Goal: Task Accomplishment & Management: Use online tool/utility

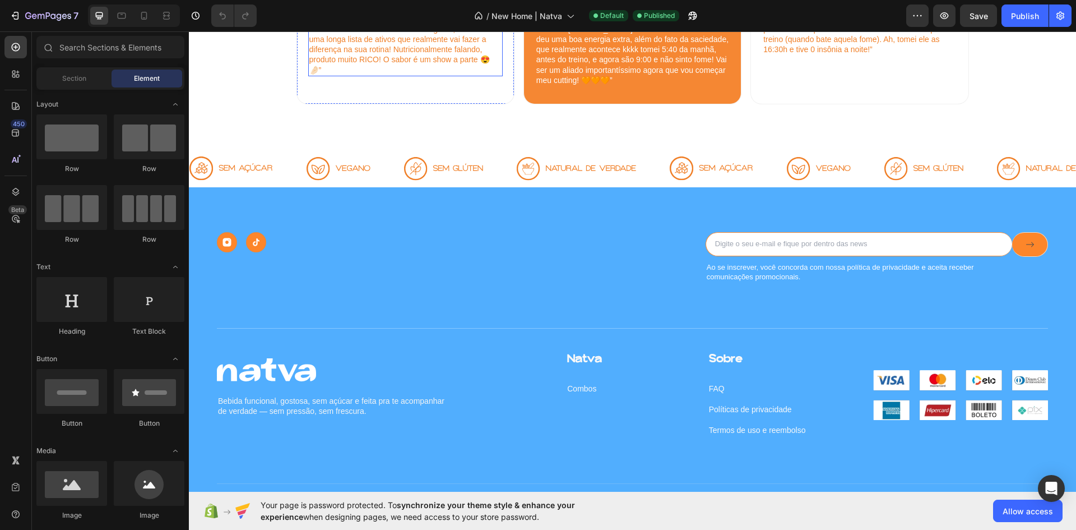
scroll to position [1737, 0]
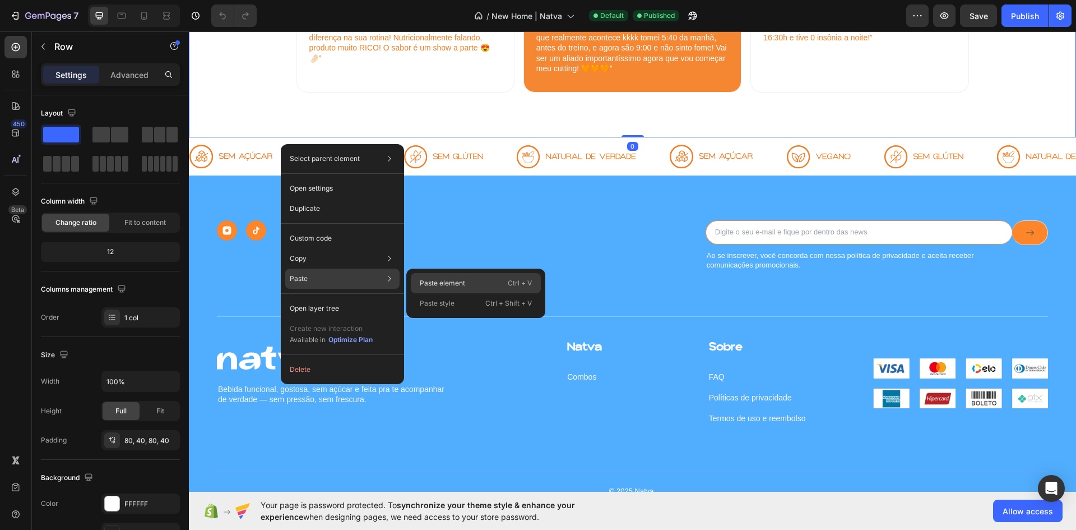
click at [432, 286] on p "Paste element" at bounding box center [442, 283] width 45 height 10
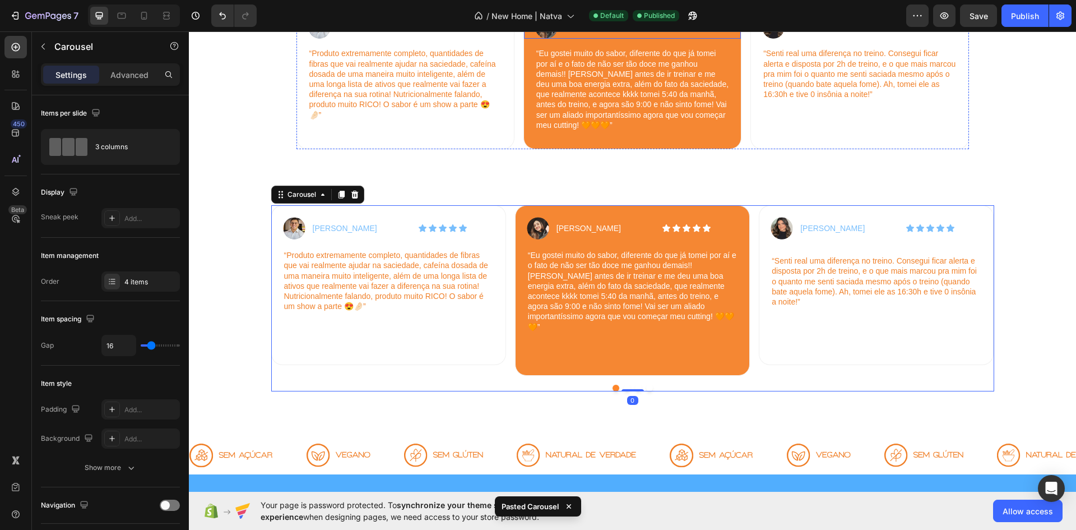
scroll to position [1681, 0]
click at [338, 149] on div "Image [PERSON_NAME] Text Block Icon Icon Icon Icon Icon Icon List Row “Produto …" at bounding box center [632, 66] width 673 height 168
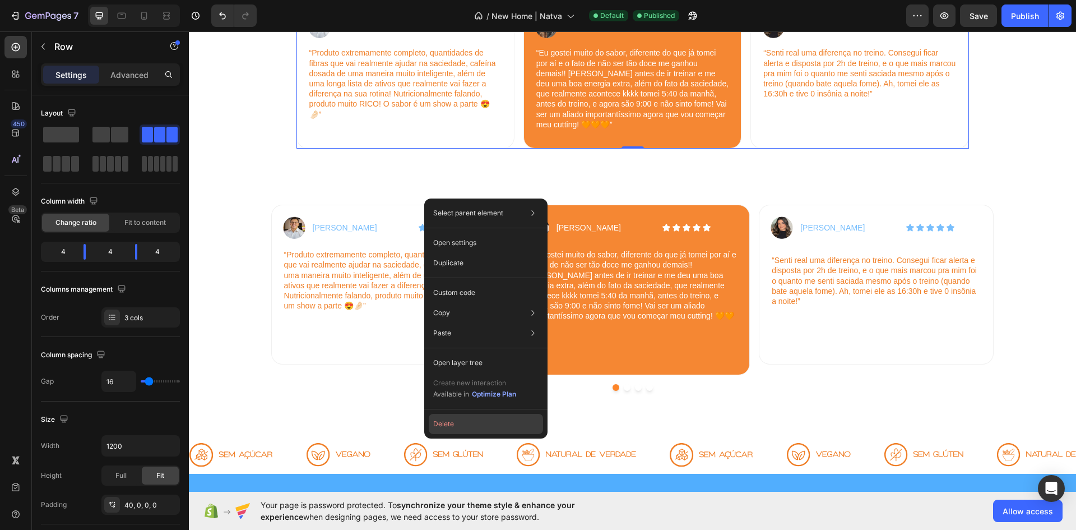
click at [457, 429] on button "Delete" at bounding box center [486, 424] width 114 height 20
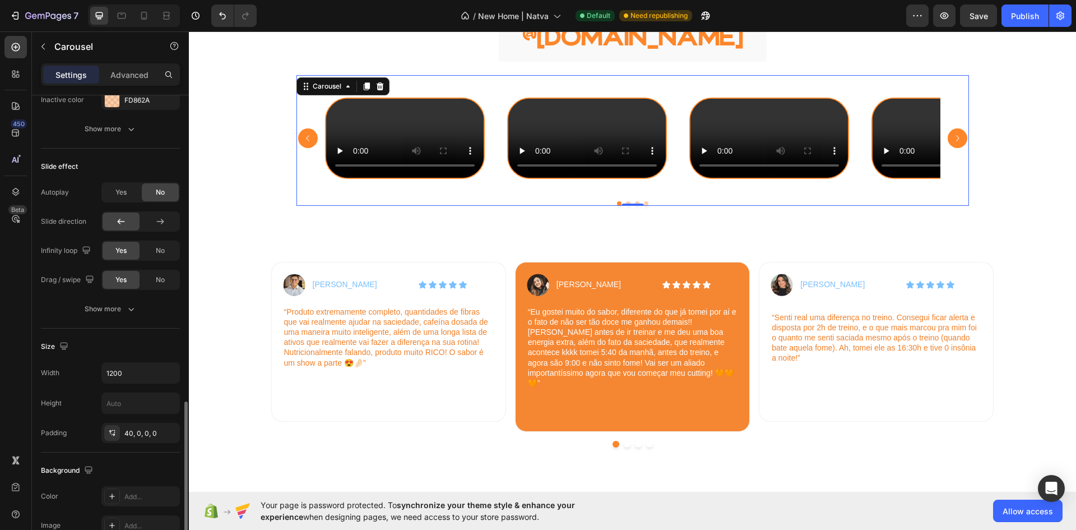
scroll to position [729, 0]
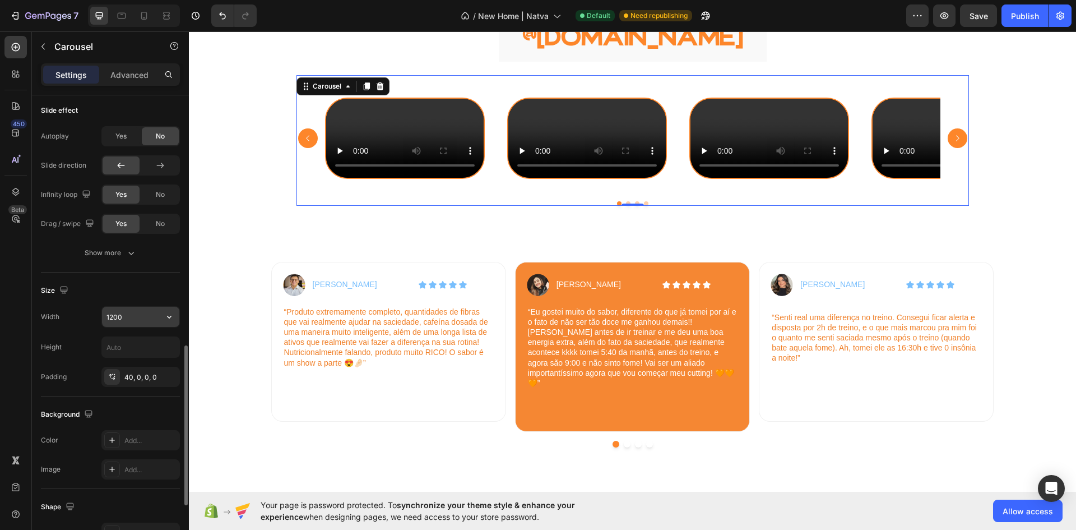
click at [109, 322] on input "1200" at bounding box center [140, 317] width 77 height 20
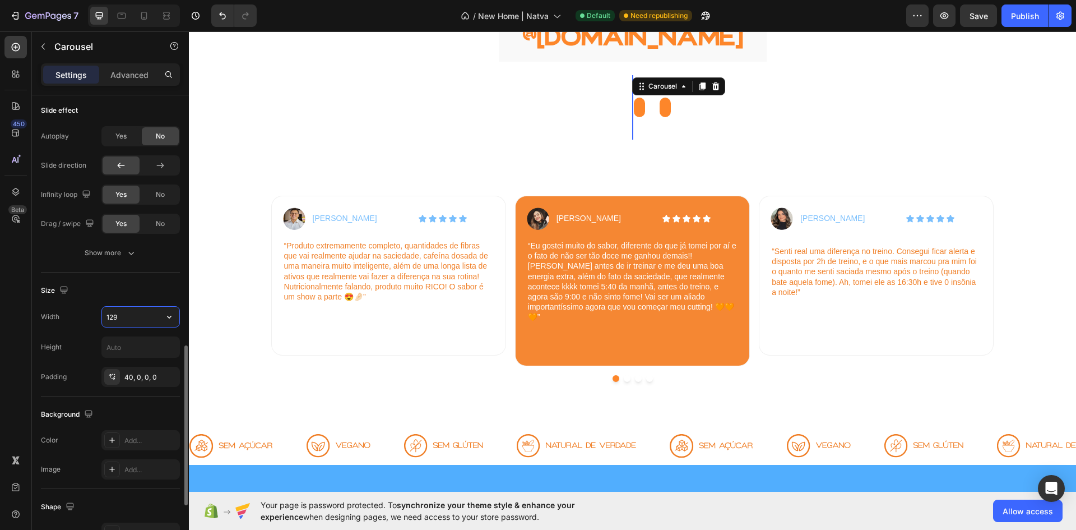
type input "1290"
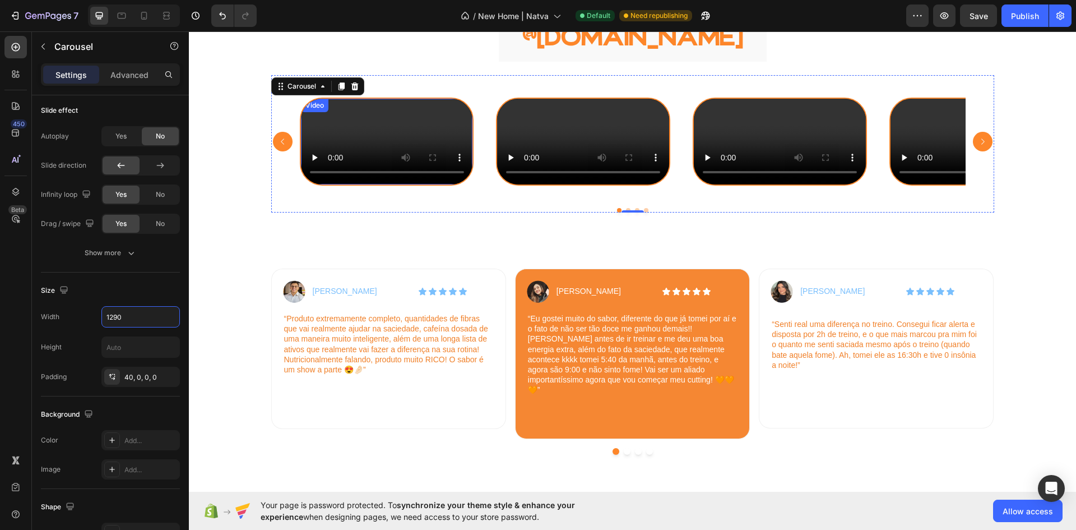
scroll to position [1625, 0]
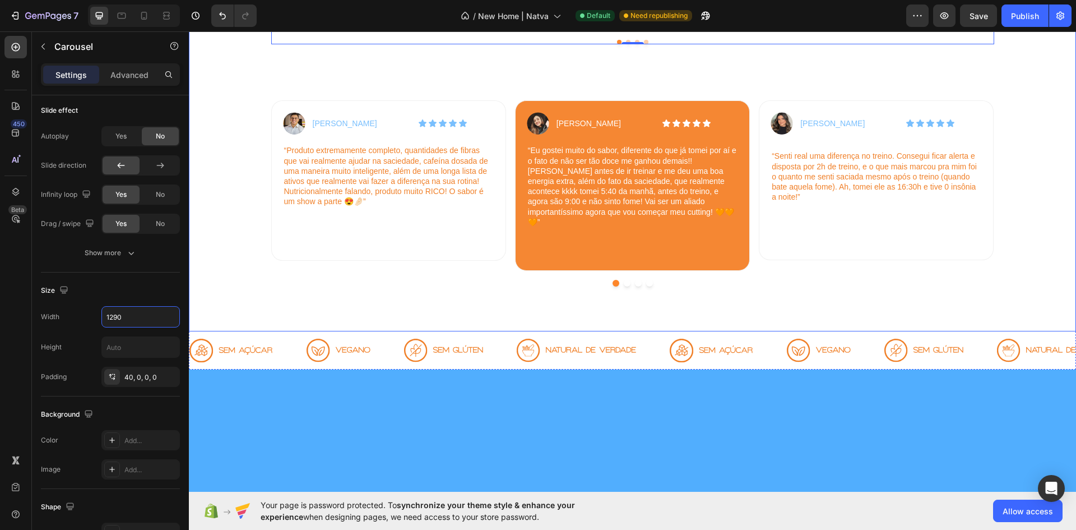
click at [254, 267] on div "Image [PERSON_NAME] Text Block Icon Icon Icon Icon Icon Icon List Row “Produto …" at bounding box center [632, 165] width 842 height 242
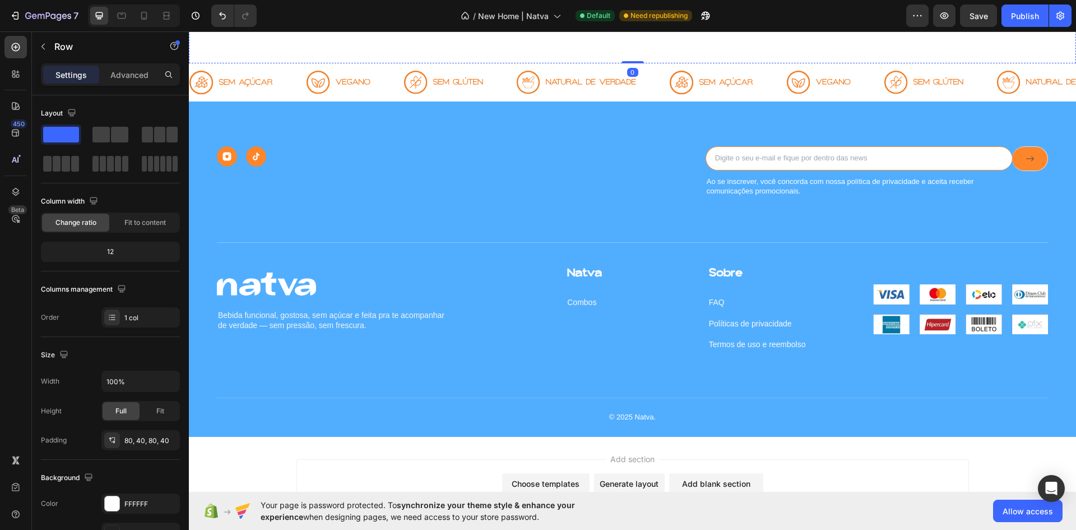
scroll to position [1906, 0]
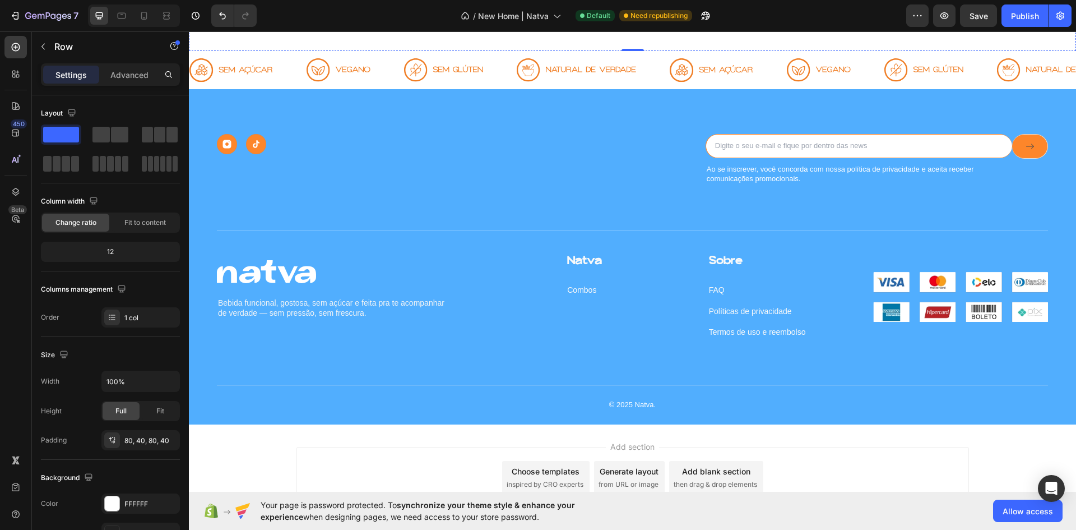
click at [660, 6] on div at bounding box center [632, 2] width 723 height 7
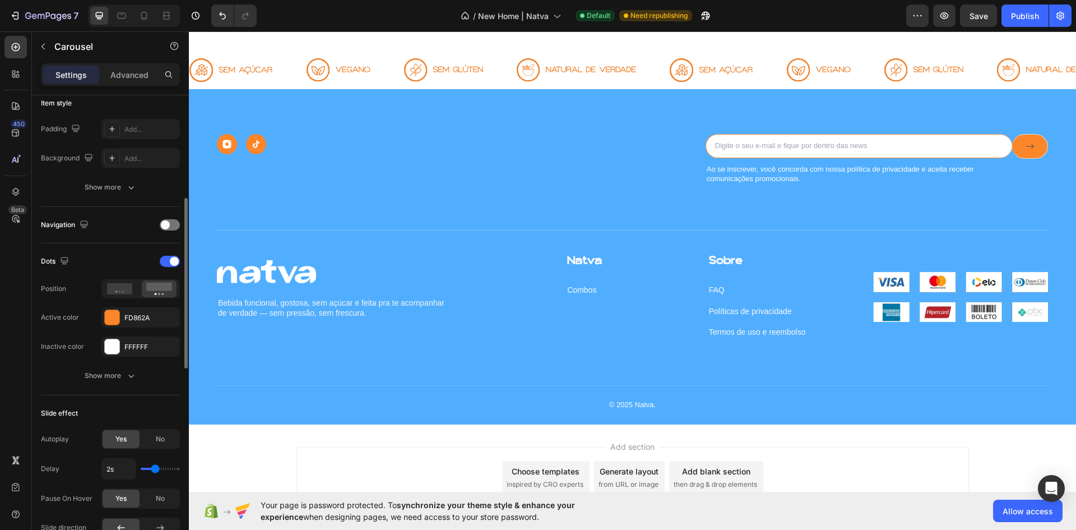
scroll to position [392, 0]
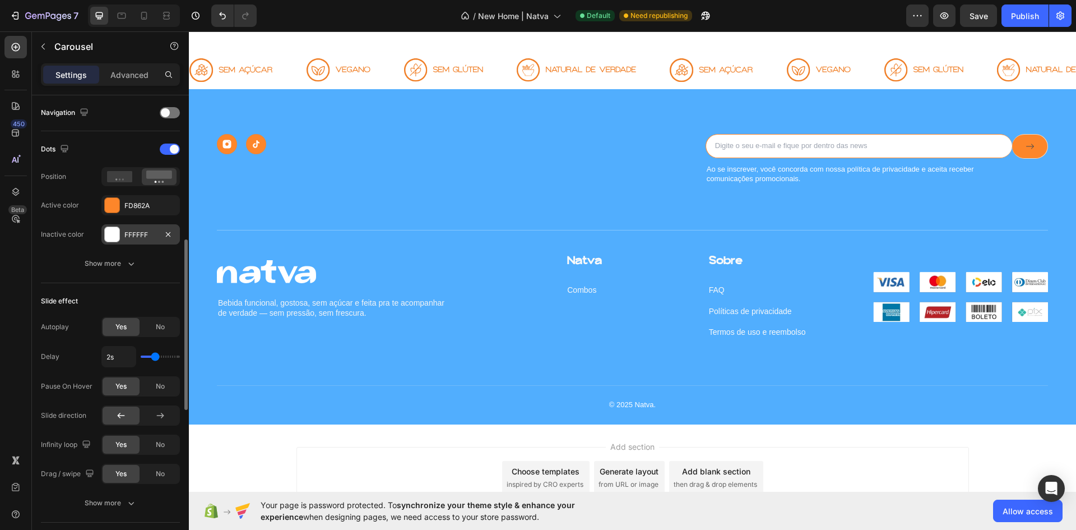
click at [118, 238] on div at bounding box center [112, 234] width 15 height 15
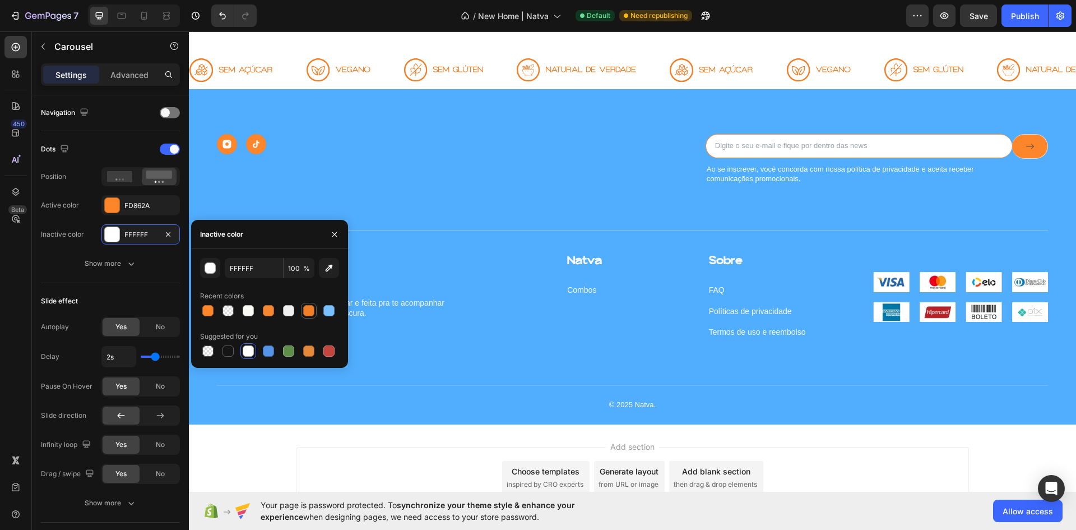
click at [309, 310] on div at bounding box center [308, 310] width 11 height 11
click at [222, 350] on div at bounding box center [227, 350] width 11 height 11
click at [210, 312] on div at bounding box center [207, 310] width 11 height 11
type input "FD862A"
click at [291, 269] on input "100" at bounding box center [299, 268] width 31 height 20
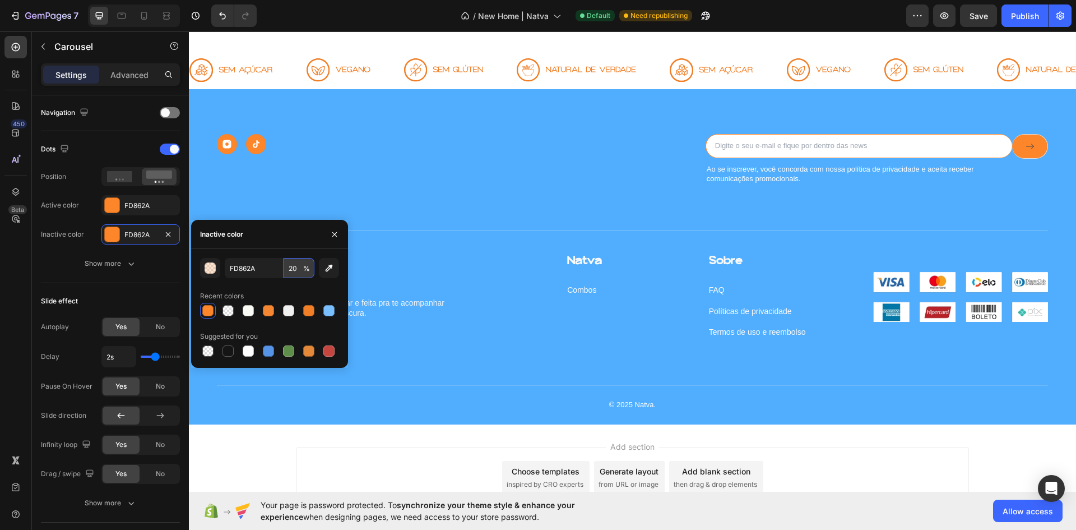
type input "2"
type input "30"
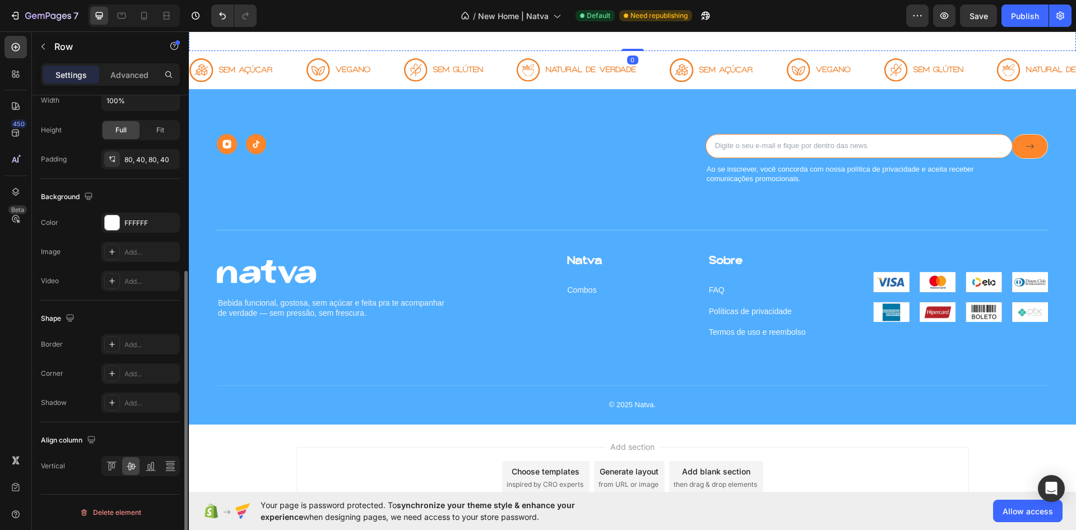
scroll to position [0, 0]
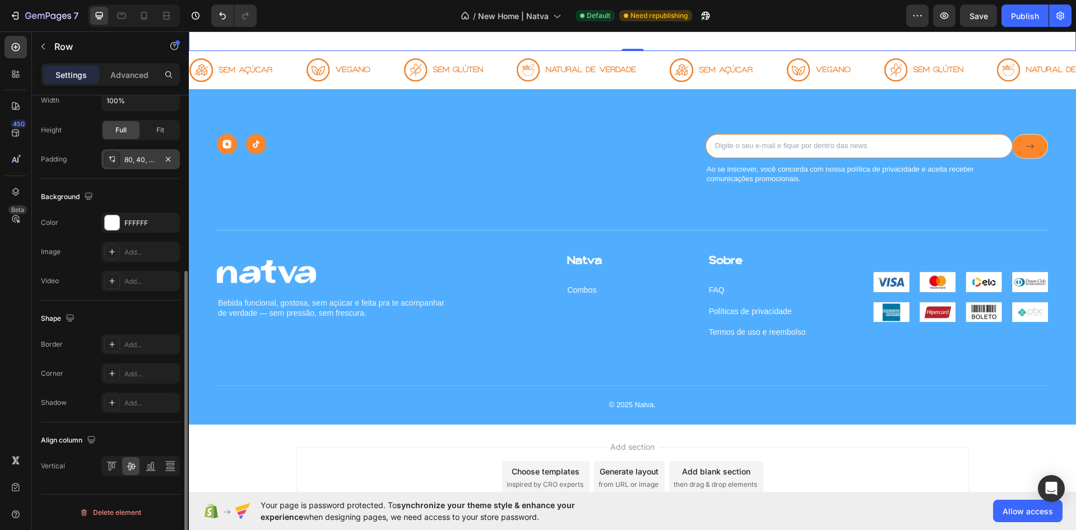
click at [134, 159] on div "80, 40, 80, 40" at bounding box center [140, 160] width 33 height 10
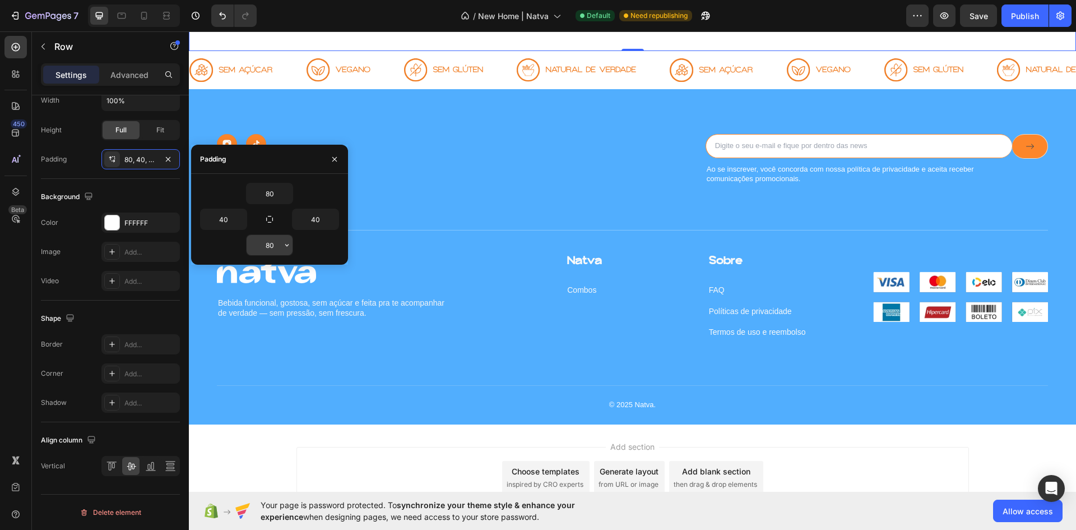
click at [271, 249] on input "80" at bounding box center [270, 245] width 46 height 20
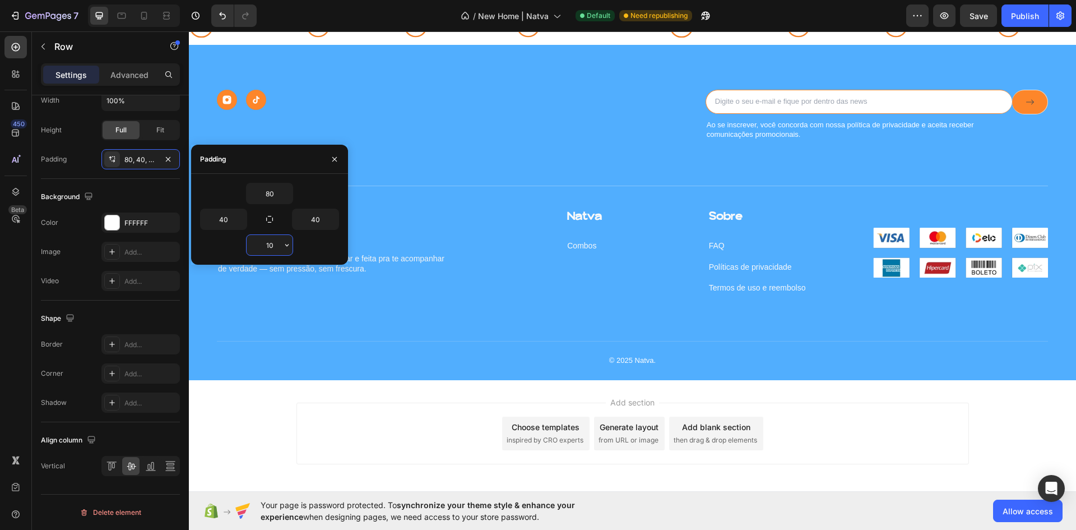
type input "100"
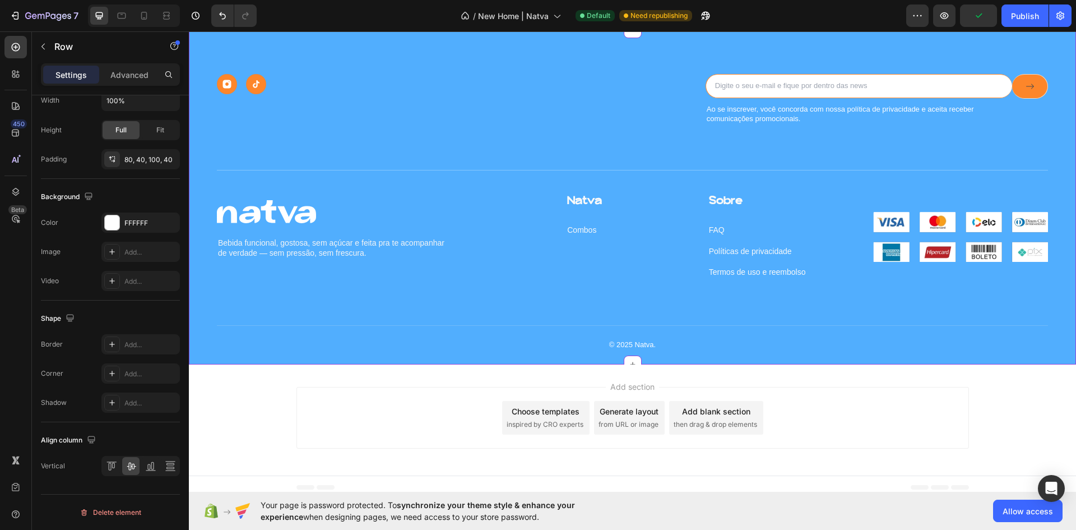
scroll to position [1681, 0]
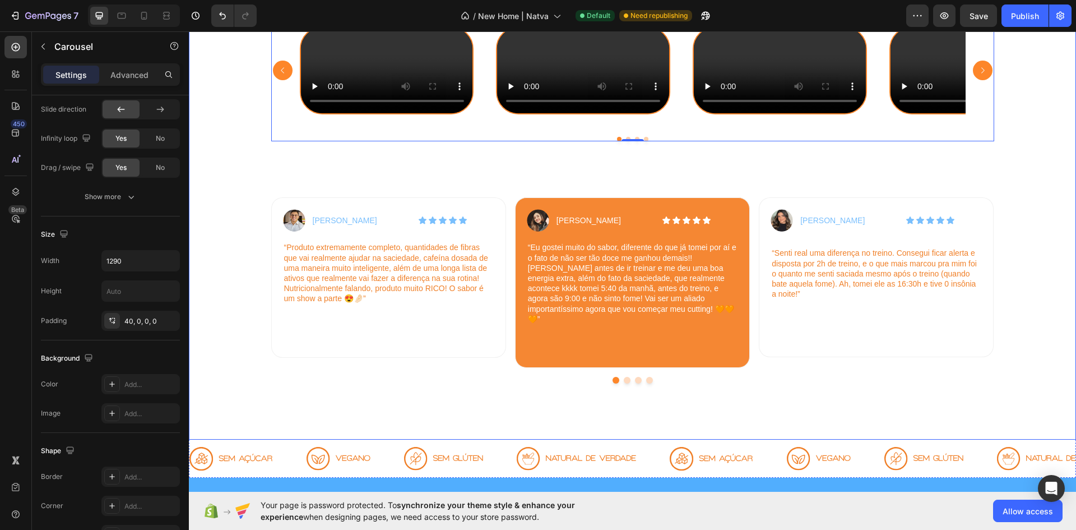
scroll to position [1513, 0]
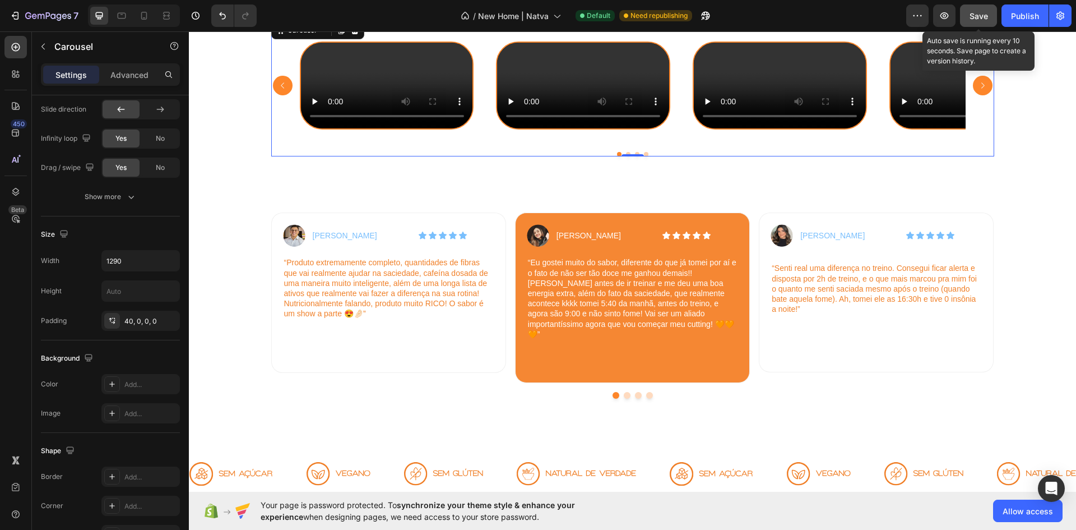
click at [979, 19] on span "Save" at bounding box center [979, 16] width 18 height 10
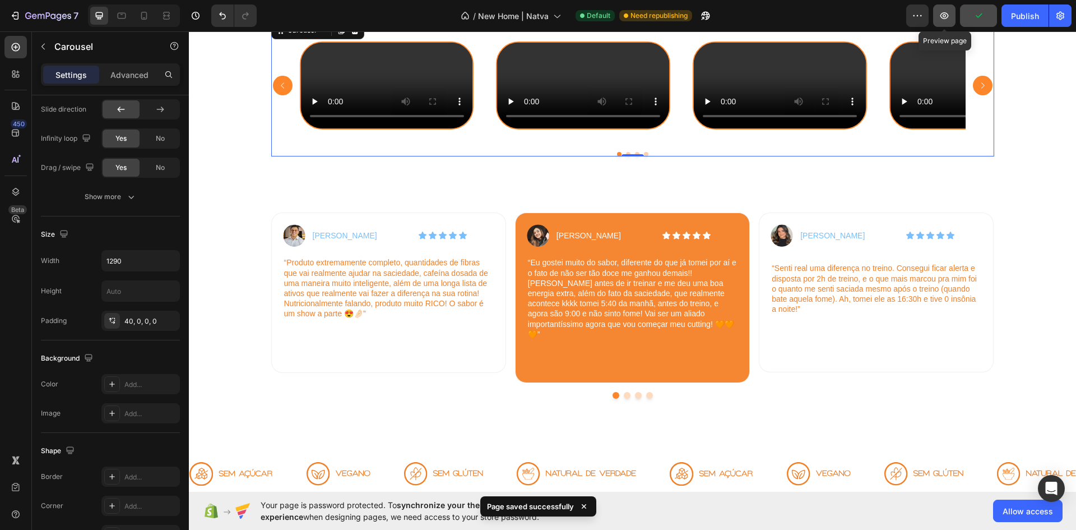
click at [944, 20] on icon "button" at bounding box center [944, 15] width 11 height 11
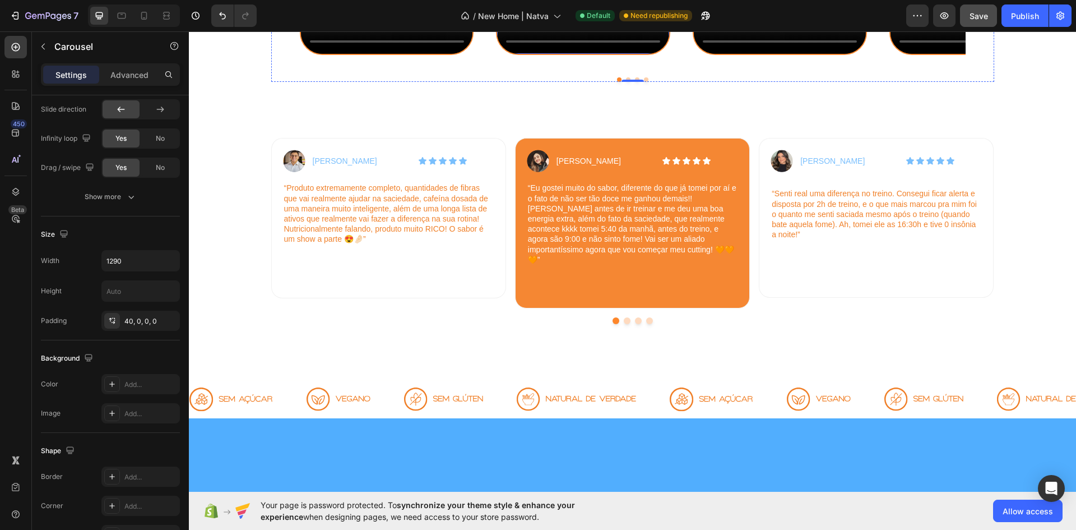
scroll to position [1569, 0]
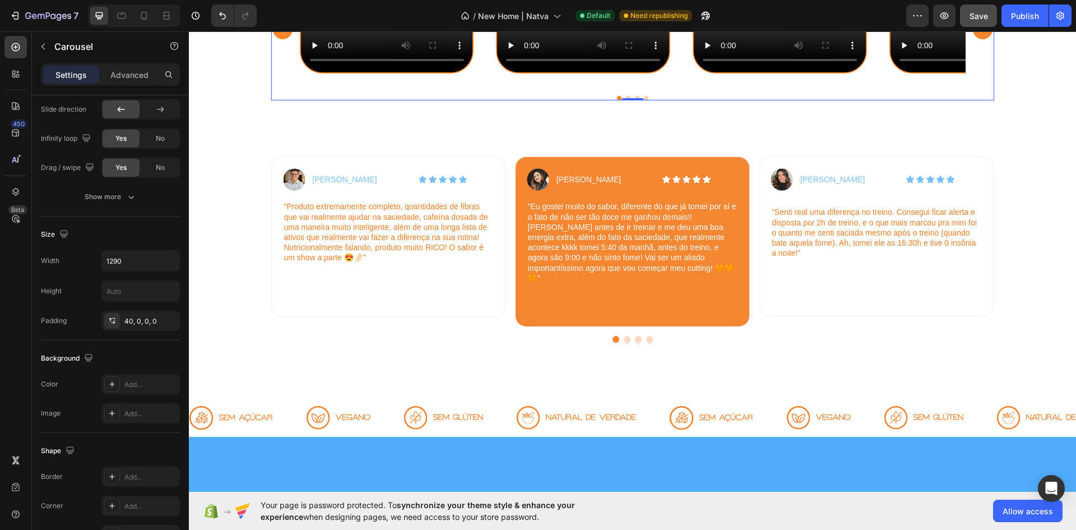
click at [661, 100] on div "Video Video Video Video Carousel 0" at bounding box center [632, 31] width 723 height 137
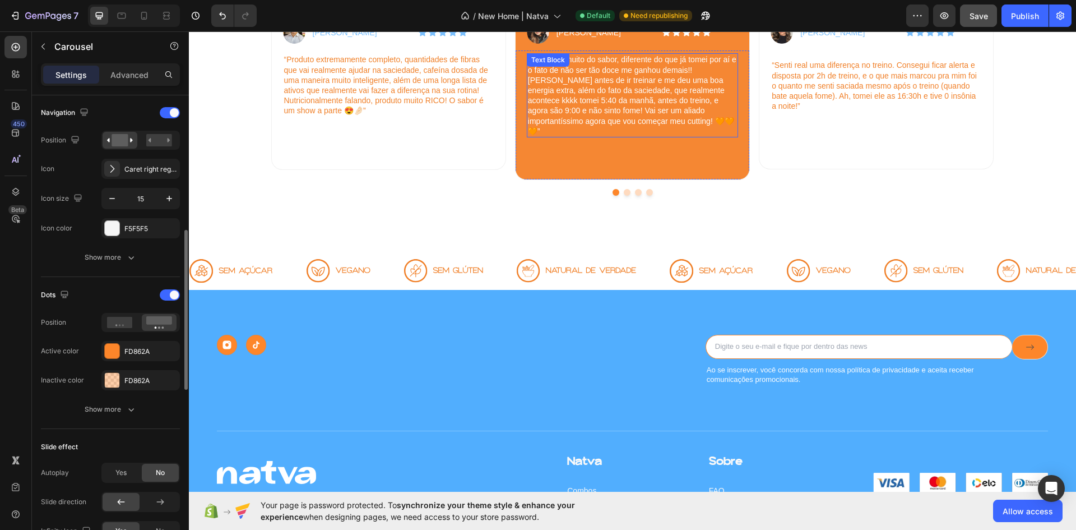
scroll to position [1737, 0]
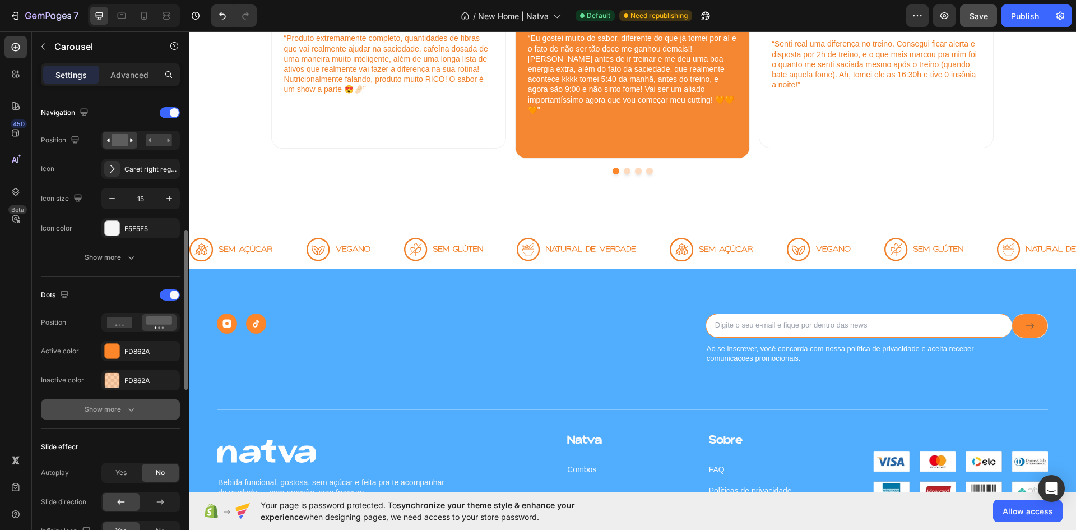
click at [110, 406] on div "Show more" at bounding box center [111, 409] width 52 height 11
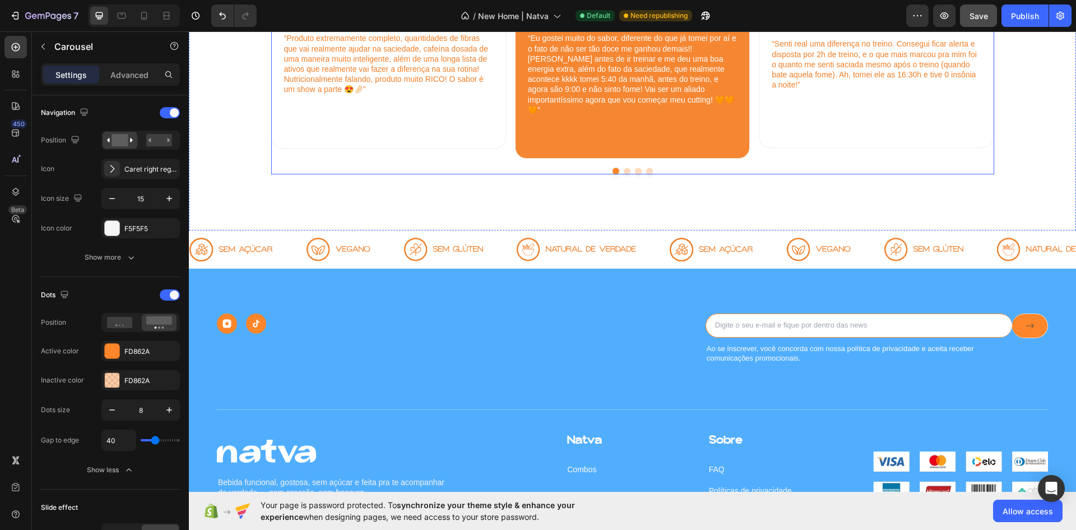
drag, startPoint x: 661, startPoint y: 379, endPoint x: 644, endPoint y: 375, distance: 17.8
click at [661, 174] on div at bounding box center [632, 171] width 723 height 7
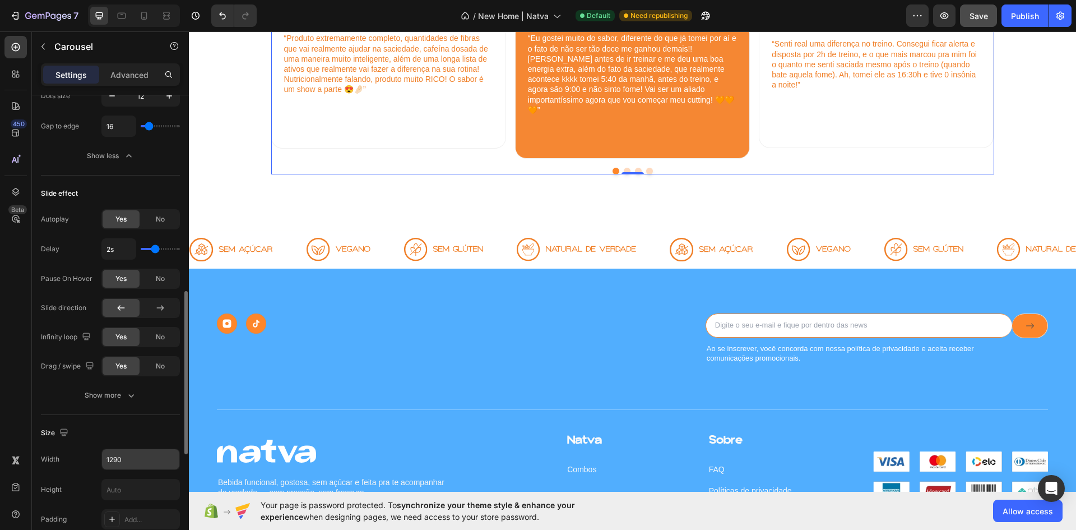
scroll to position [392, 0]
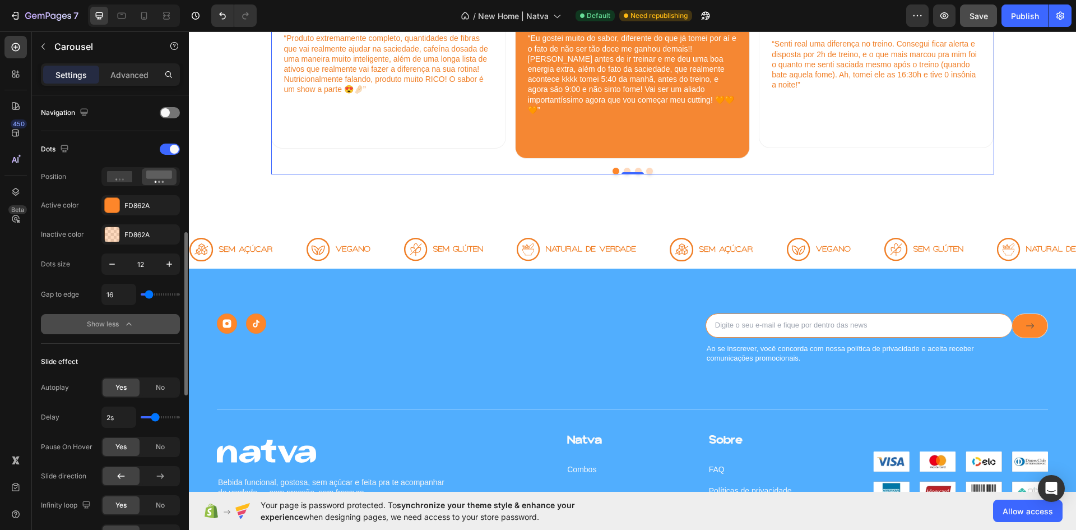
click at [123, 333] on button "Show less" at bounding box center [110, 324] width 139 height 20
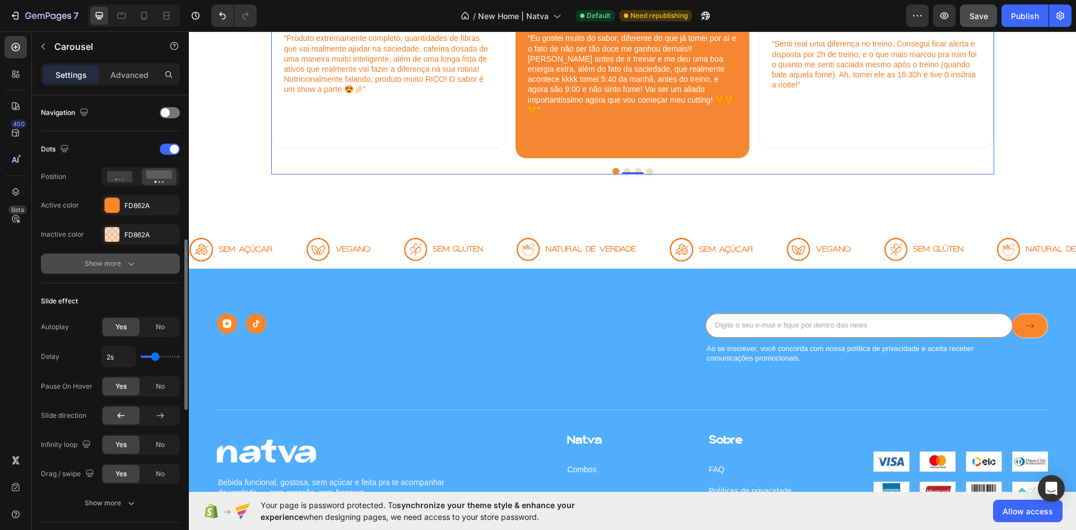
click at [124, 272] on button "Show more" at bounding box center [110, 263] width 139 height 20
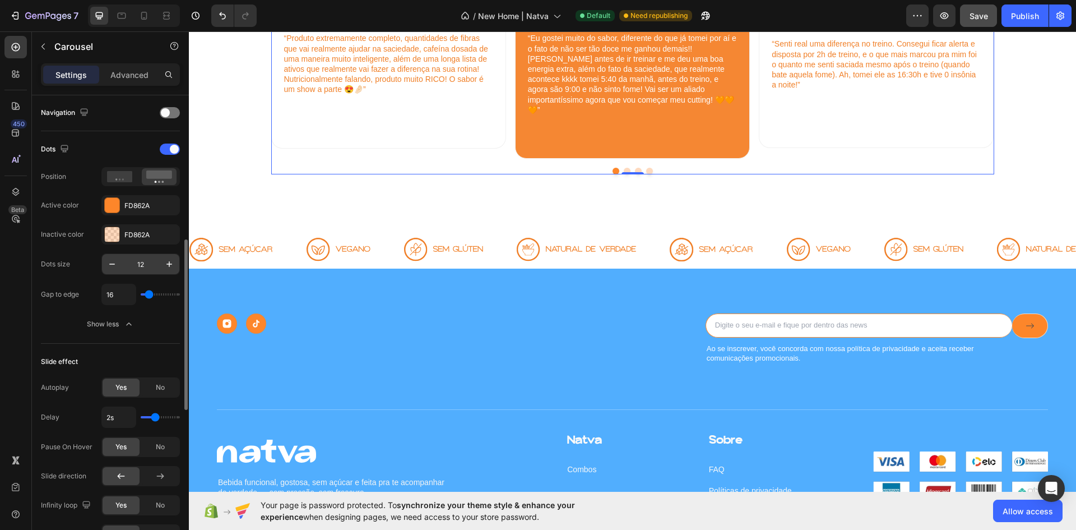
click at [140, 262] on input "12" at bounding box center [140, 264] width 37 height 20
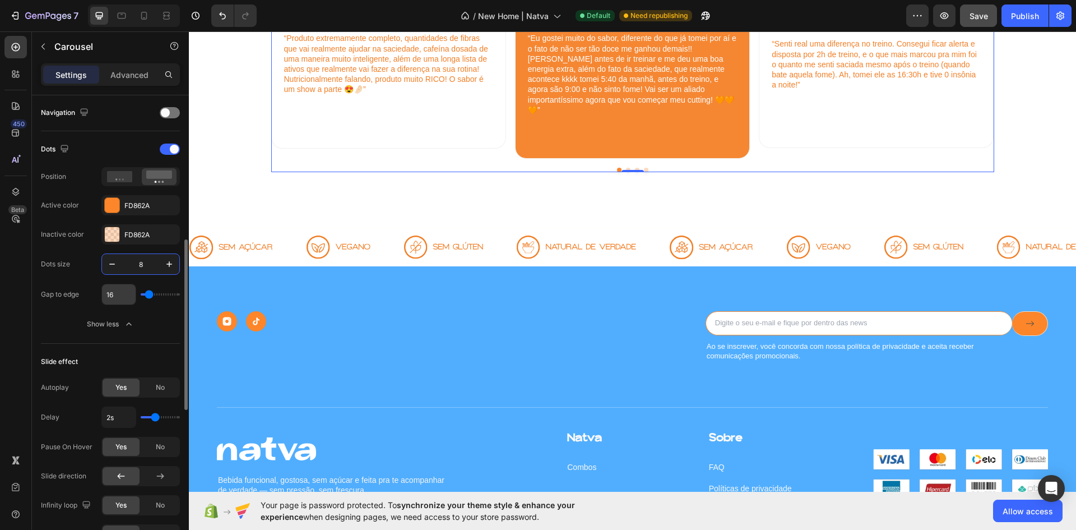
type input "8"
click at [108, 293] on input "16" at bounding box center [119, 294] width 34 height 20
type input "4"
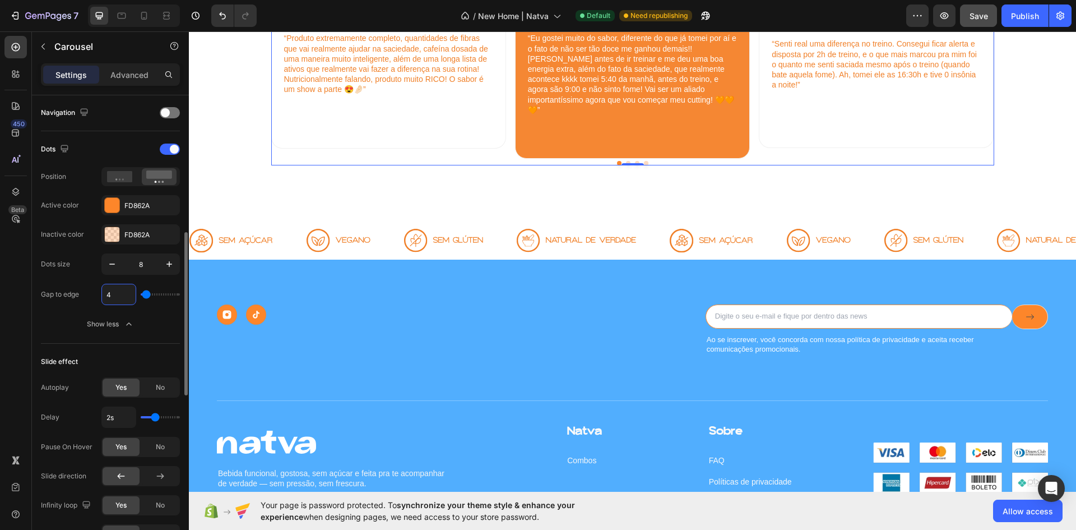
type input "40"
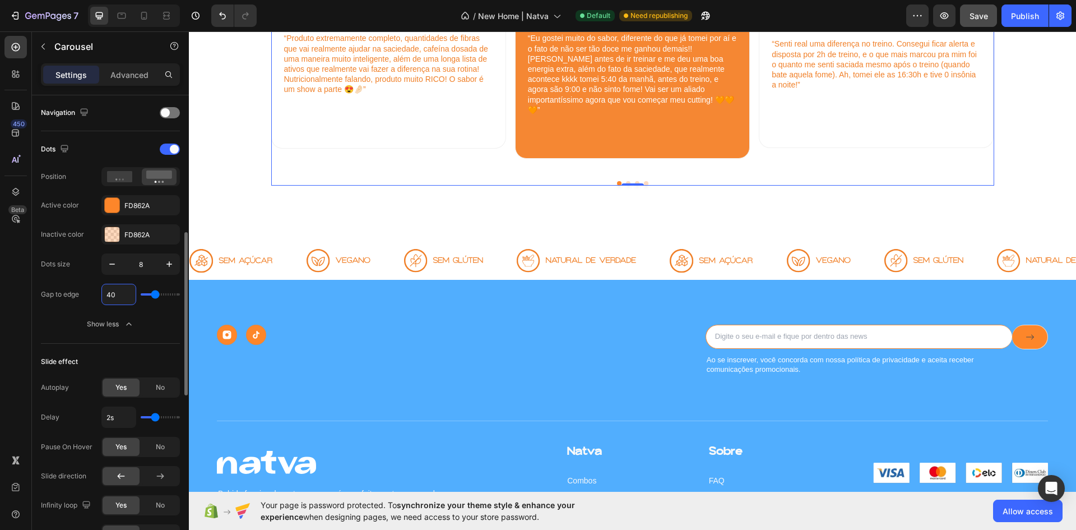
type input "4"
type input "0"
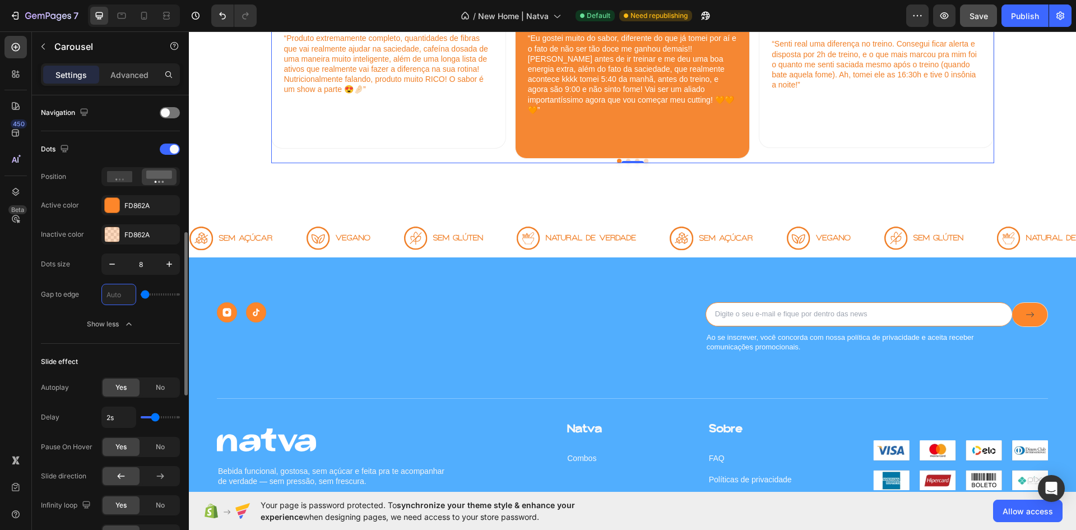
type input "2"
type input "20"
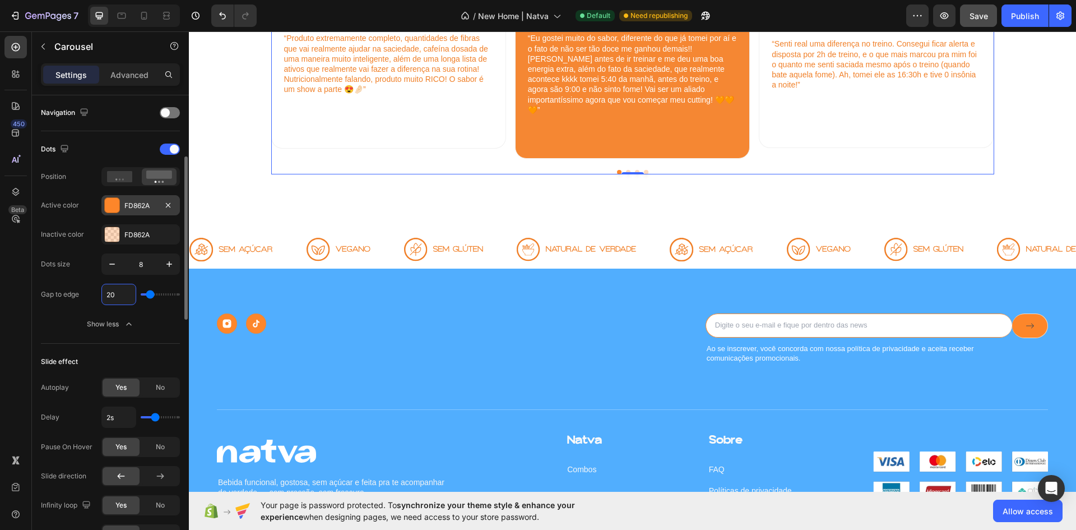
scroll to position [224, 0]
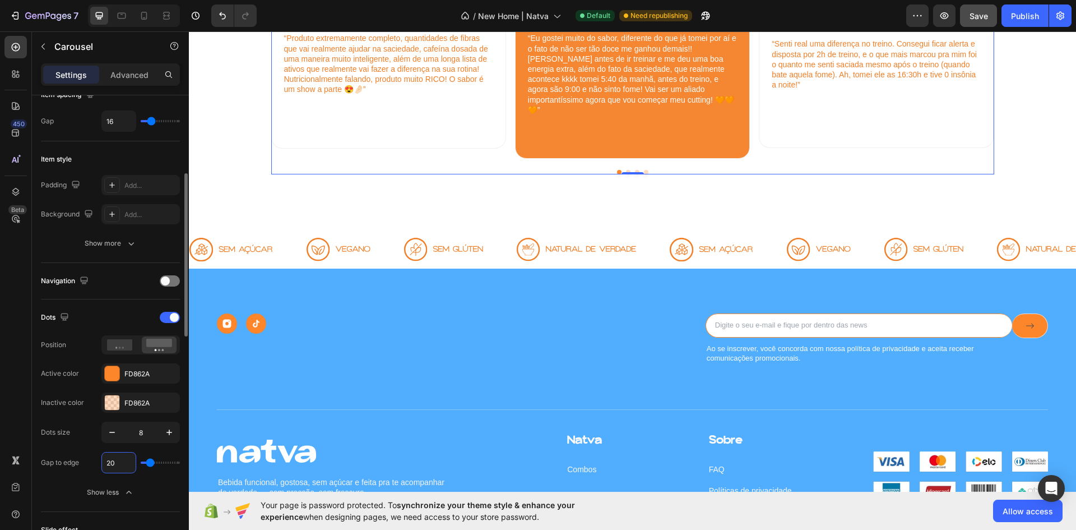
type input "20"
click at [980, 13] on span "Save" at bounding box center [979, 16] width 18 height 10
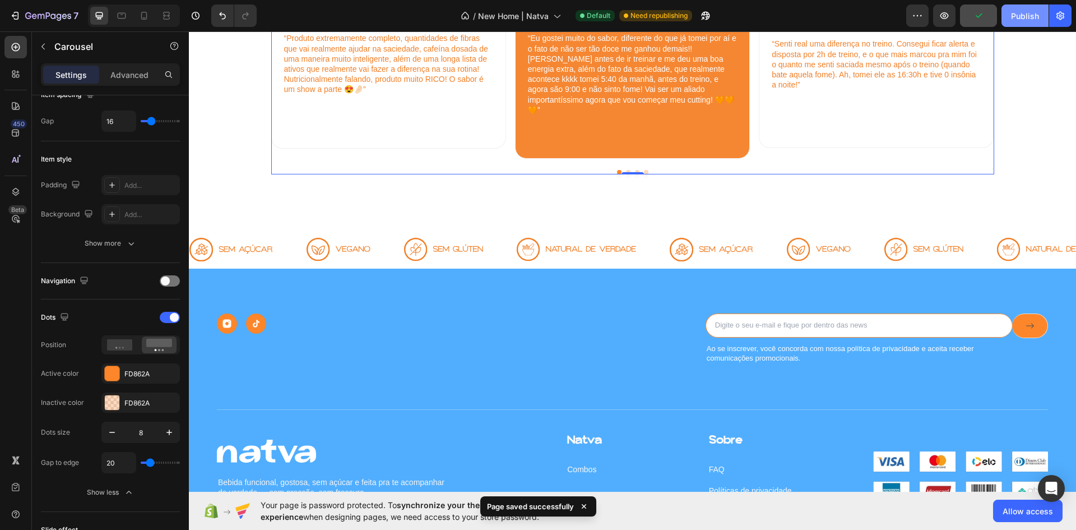
click at [1020, 22] on button "Publish" at bounding box center [1025, 15] width 47 height 22
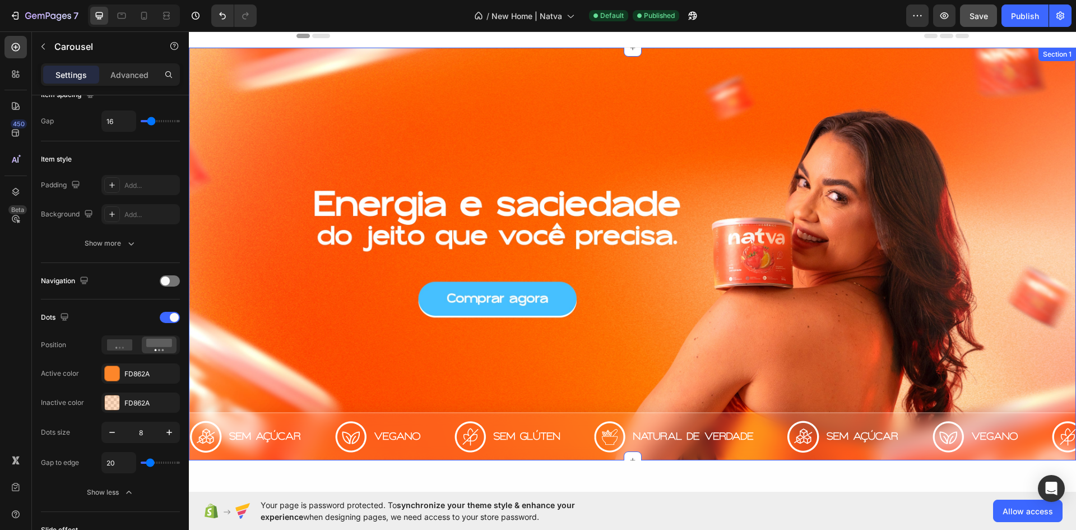
scroll to position [0, 0]
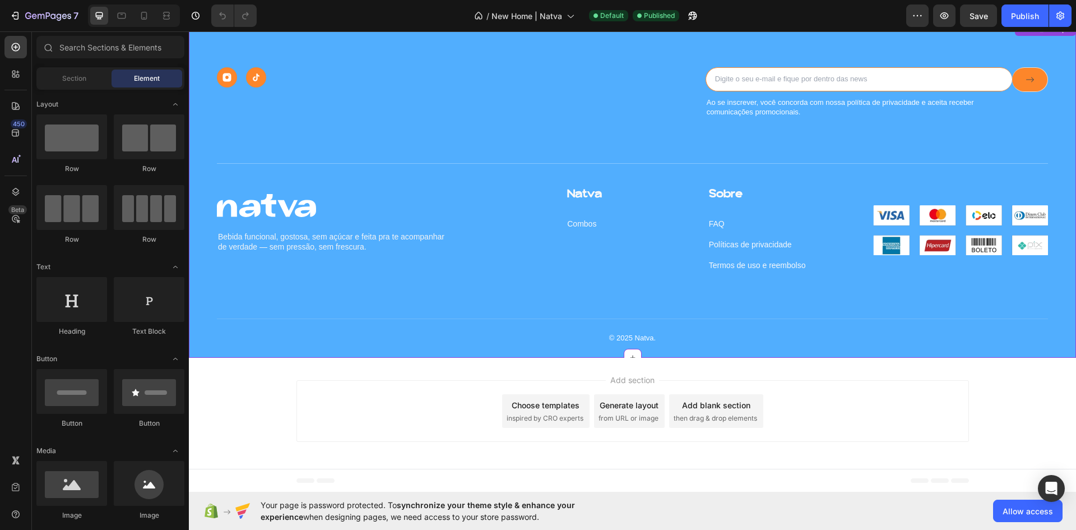
scroll to position [1972, 0]
click at [490, 263] on div "Image Bebida funcional, gostosa, sem açúcar e feita pra te acompanhar de verdad…" at bounding box center [382, 229] width 331 height 87
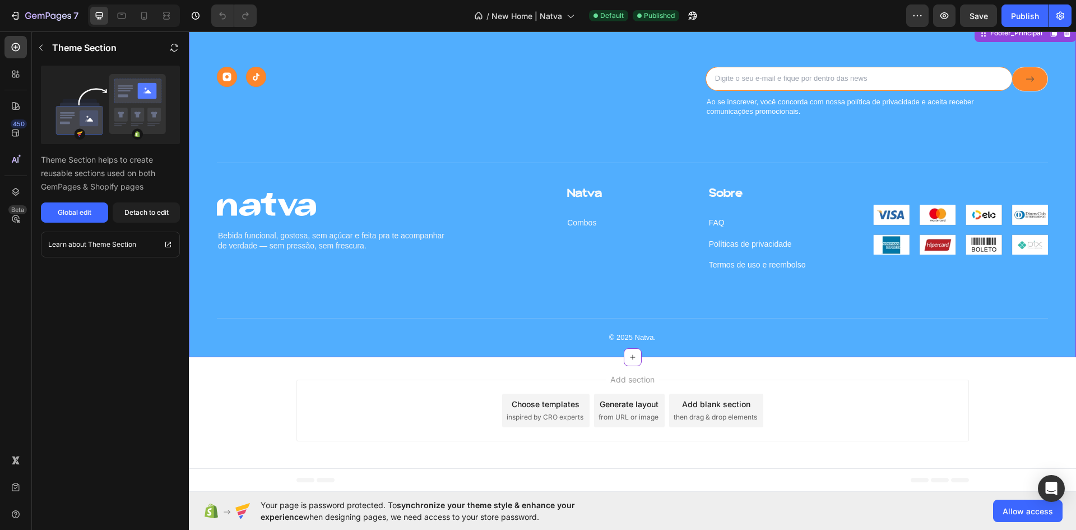
scroll to position [2140, 0]
click at [538, 174] on div "Image Image Row Email Field Ao se inscrever, você concorda com nossa política d…" at bounding box center [632, 205] width 831 height 277
click at [307, 87] on div "Image Image Row" at bounding box center [457, 77] width 480 height 20
click at [82, 212] on div "Global edit" at bounding box center [75, 212] width 34 height 10
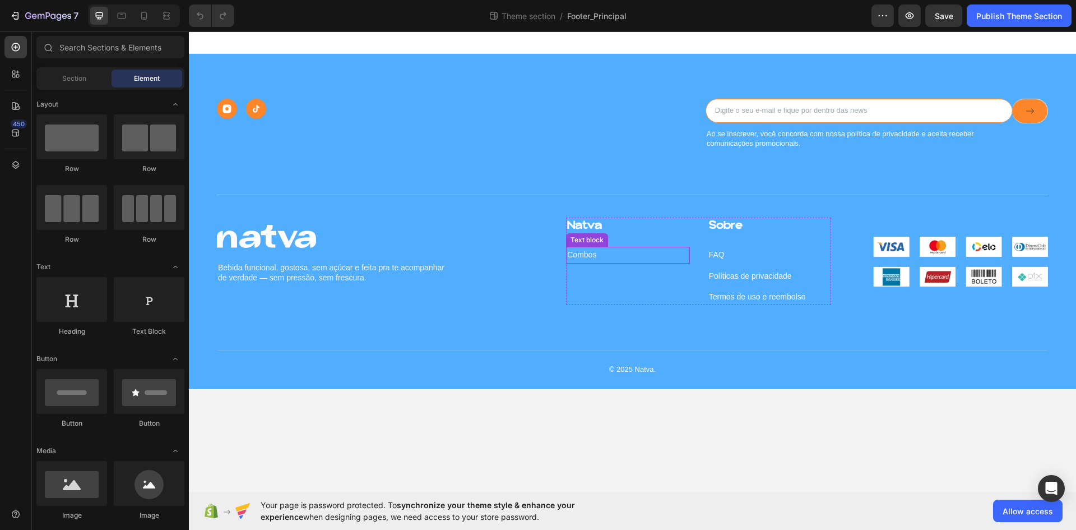
click at [605, 251] on p "Combos" at bounding box center [628, 255] width 122 height 14
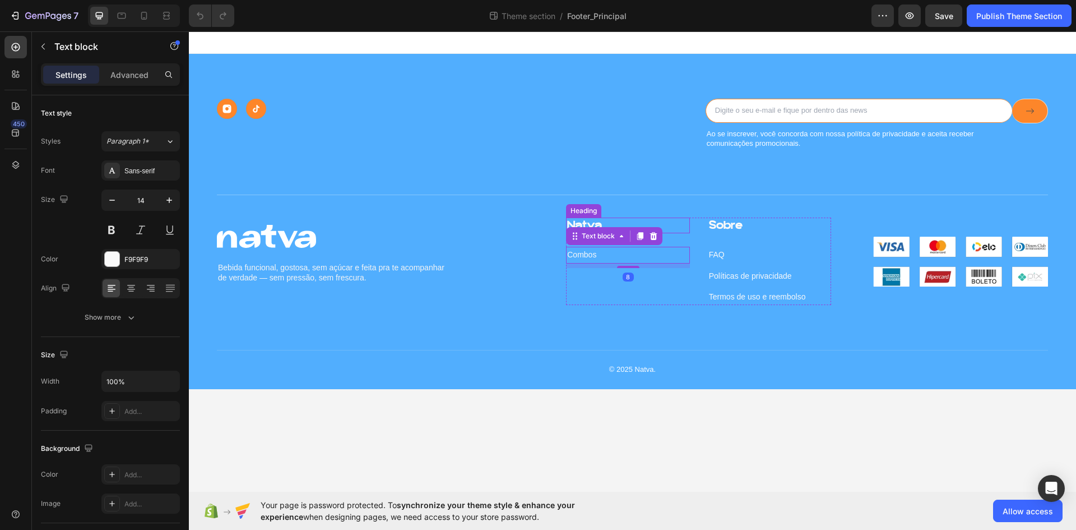
click at [614, 220] on h2 "Natva" at bounding box center [628, 225] width 124 height 16
click at [650, 203] on icon at bounding box center [646, 206] width 9 height 9
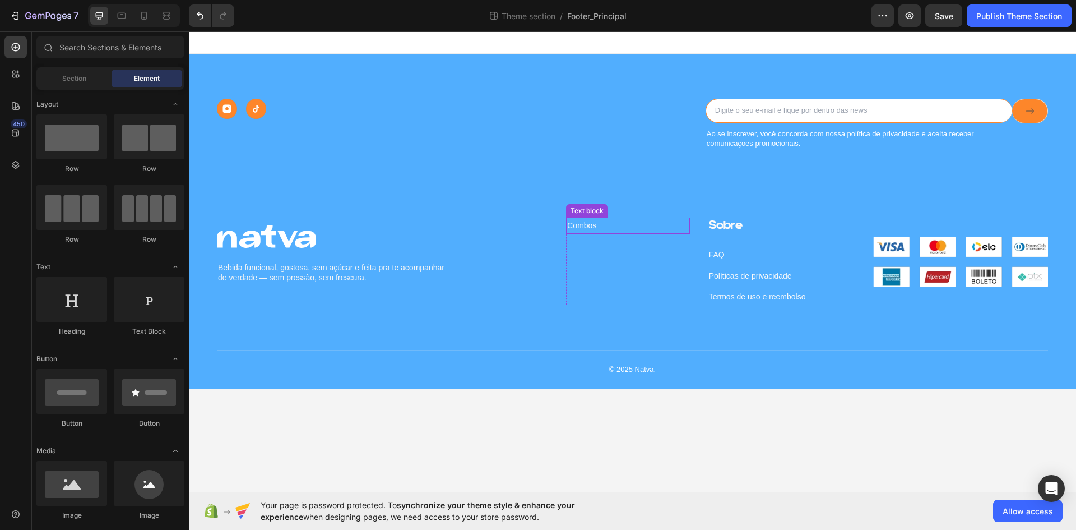
click at [614, 222] on p "Combos" at bounding box center [628, 226] width 122 height 14
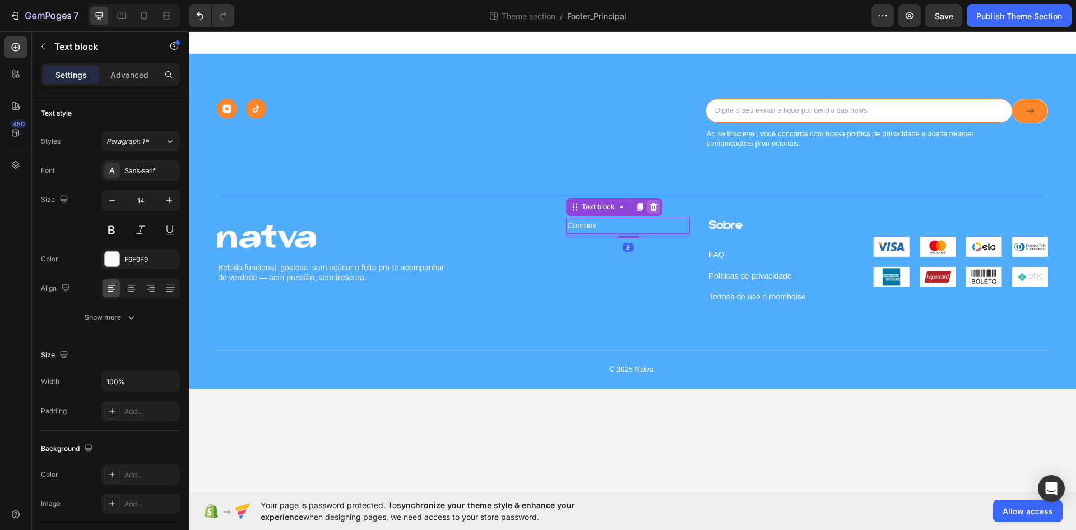
click at [655, 204] on icon at bounding box center [653, 207] width 7 height 8
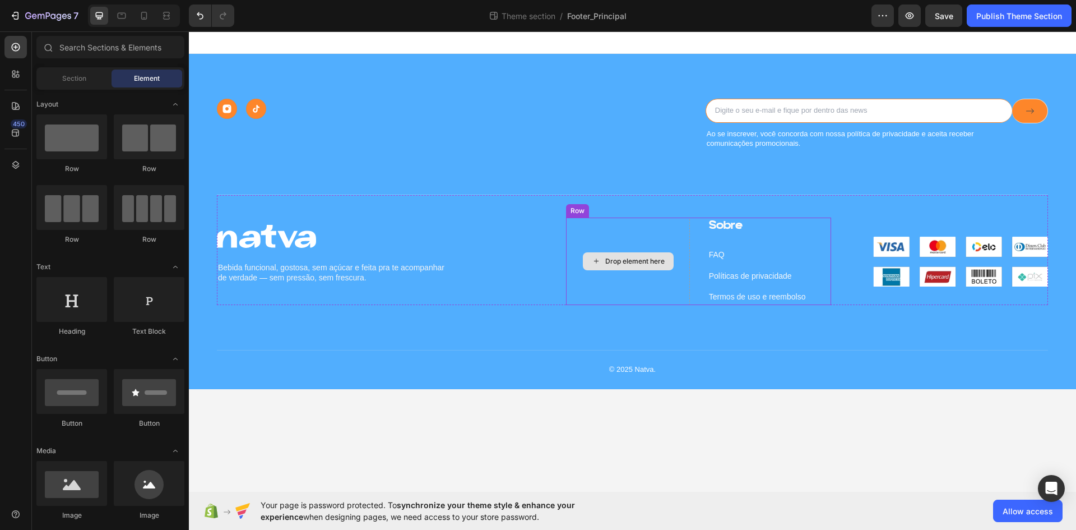
click at [626, 242] on div "Drop element here" at bounding box center [628, 260] width 124 height 87
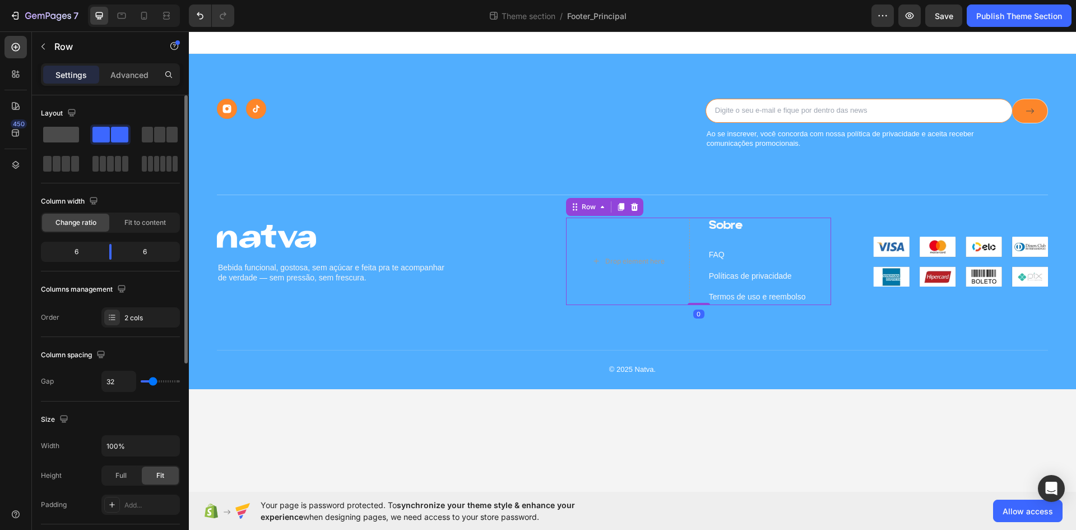
click at [61, 137] on span at bounding box center [61, 135] width 36 height 16
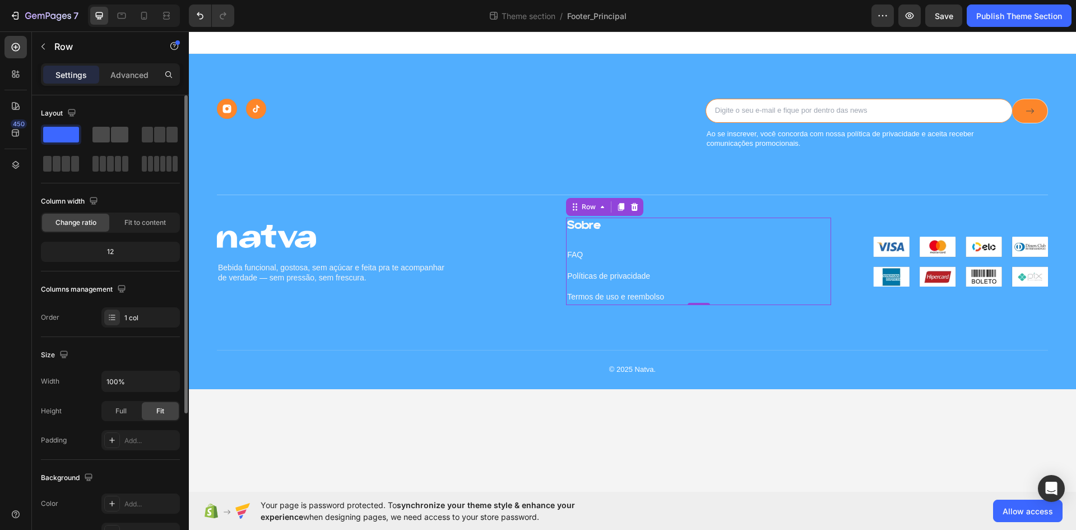
click at [95, 133] on span at bounding box center [100, 135] width 17 height 16
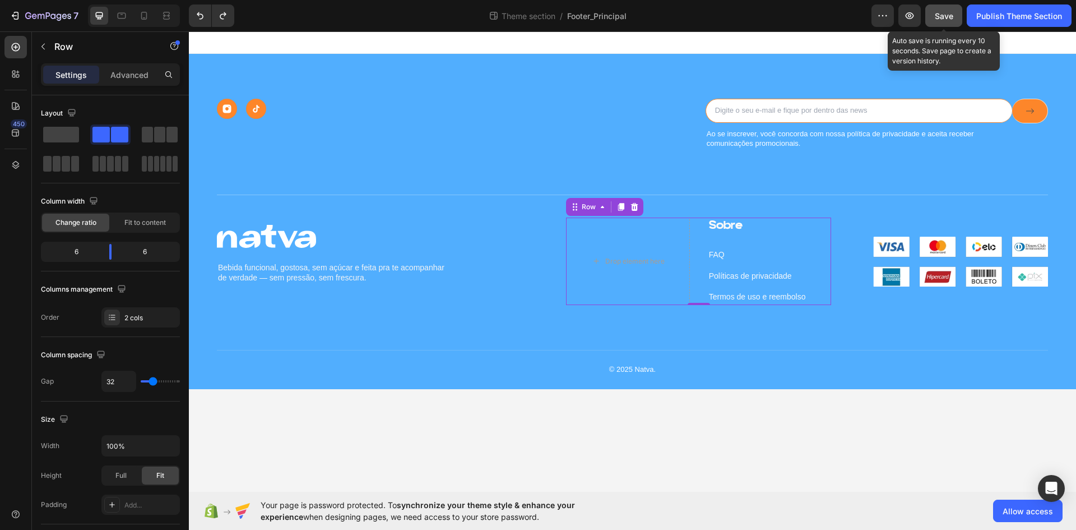
click at [942, 11] on span "Save" at bounding box center [944, 16] width 18 height 10
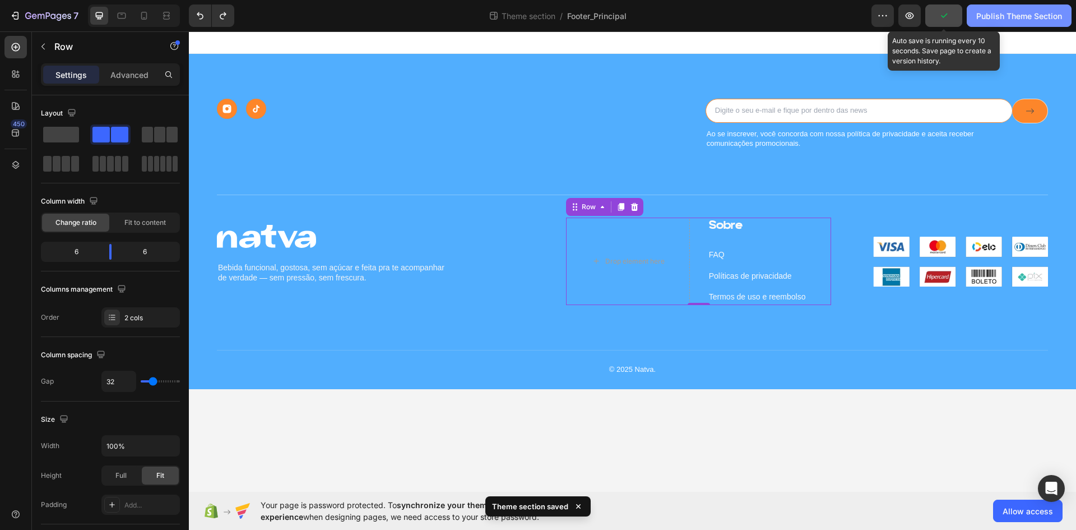
click at [991, 17] on div "Publish Theme Section" at bounding box center [1019, 16] width 86 height 12
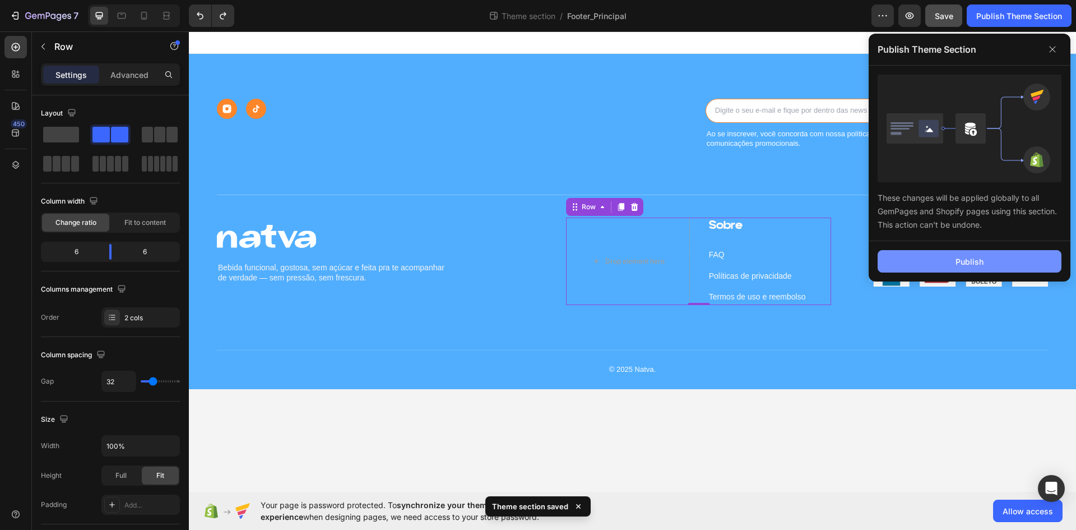
click at [916, 262] on button "Publish" at bounding box center [970, 261] width 184 height 22
